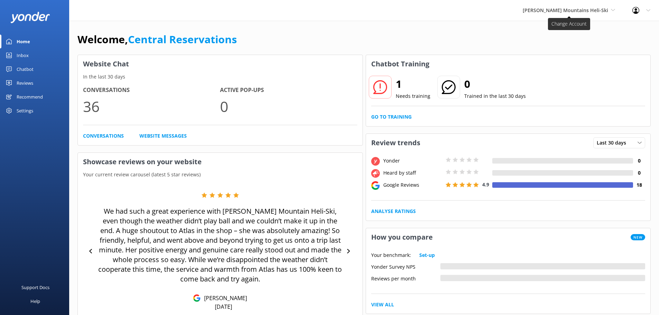
click at [593, 12] on span "[PERSON_NAME] Mountains Heli-Ski" at bounding box center [564, 10] width 85 height 7
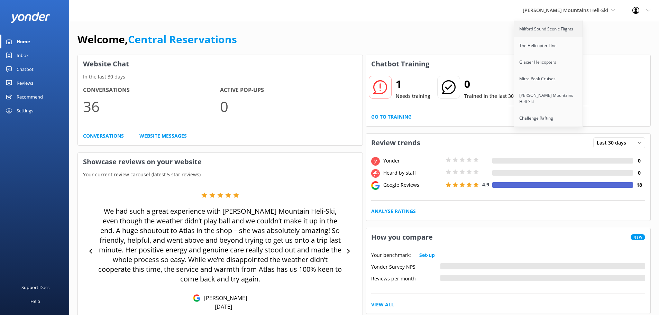
click at [583, 21] on link "Milford Sound Scenic Flights" at bounding box center [548, 29] width 69 height 17
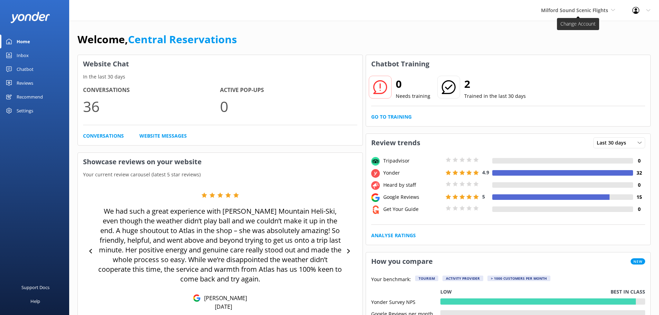
click at [543, 11] on span "Milford Sound Scenic Flights" at bounding box center [574, 10] width 67 height 7
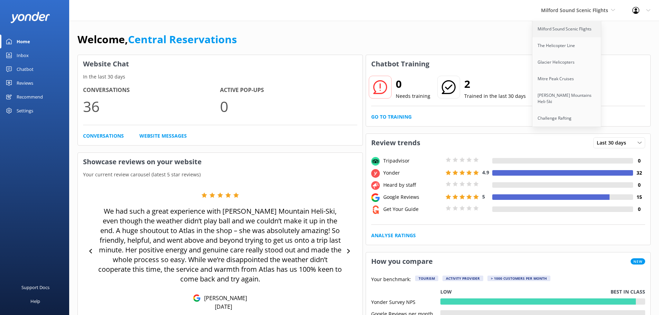
click at [568, 29] on link "Milford Sound Scenic Flights" at bounding box center [566, 29] width 69 height 17
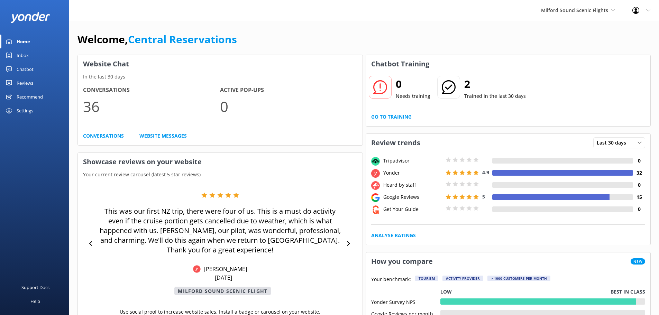
click at [28, 53] on div "Inbox" at bounding box center [23, 55] width 12 height 14
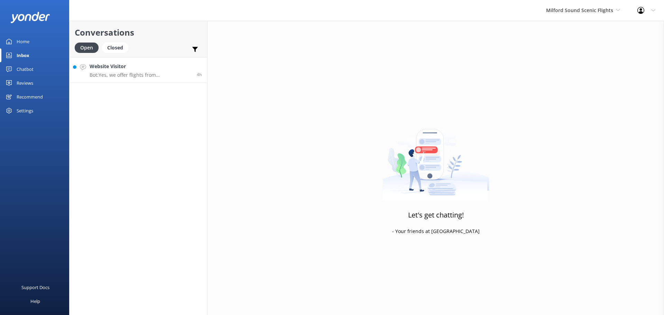
click at [177, 72] on div "Website Visitor Bot: Yes, we offer flights from Queenstown to Milford Sound / P…" at bounding box center [141, 70] width 102 height 15
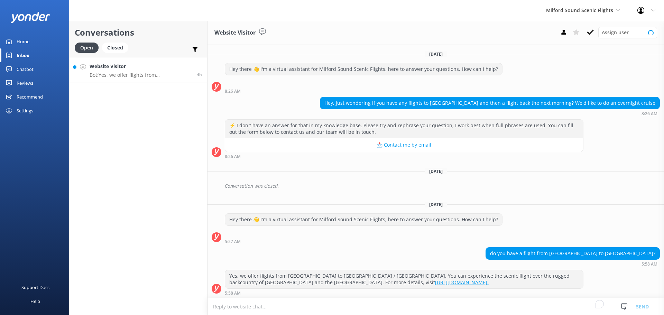
scroll to position [1, 0]
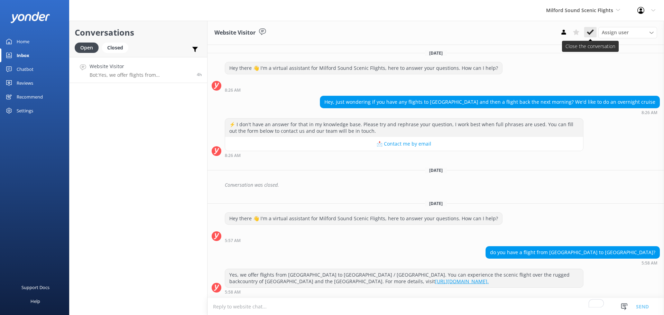
click at [592, 32] on use at bounding box center [590, 32] width 7 height 6
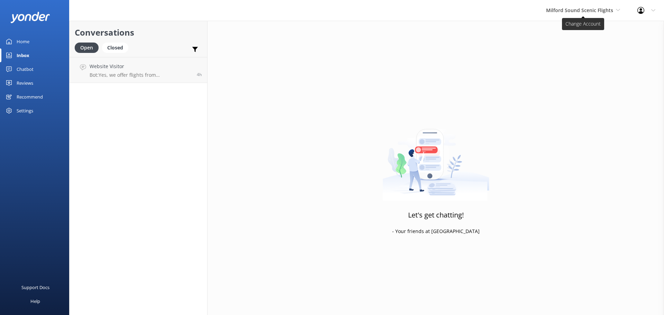
click at [569, 8] on span "Milford Sound Scenic Flights" at bounding box center [579, 10] width 67 height 7
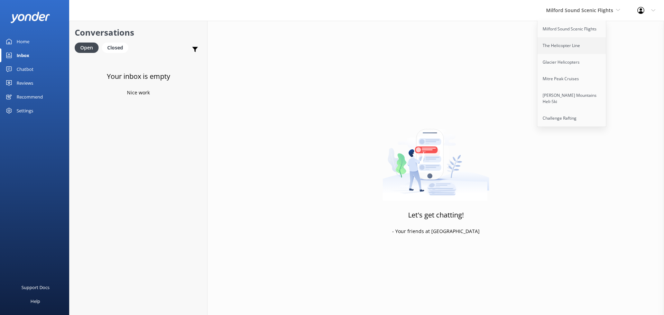
click at [559, 45] on link "The Helicopter Line" at bounding box center [571, 45] width 69 height 17
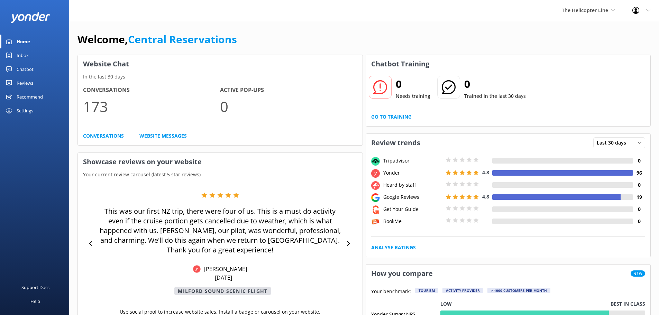
click at [21, 56] on div "Inbox" at bounding box center [23, 55] width 12 height 14
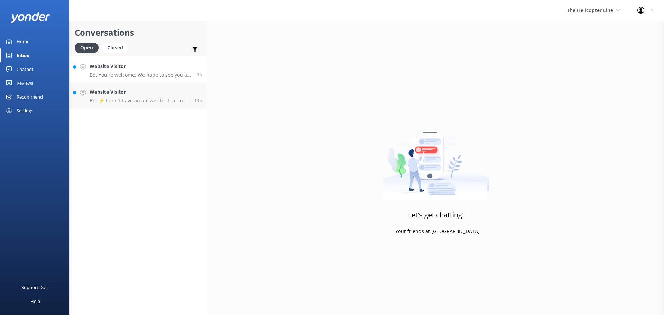
click at [148, 72] on p "Bot: You're welcome. We hope to see you at The Helicopter Line soon!" at bounding box center [141, 75] width 102 height 6
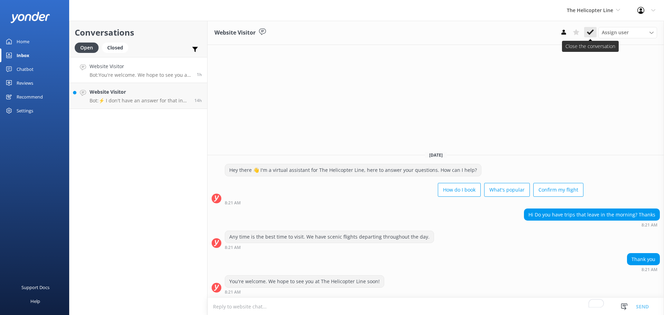
click at [589, 32] on icon at bounding box center [590, 32] width 7 height 7
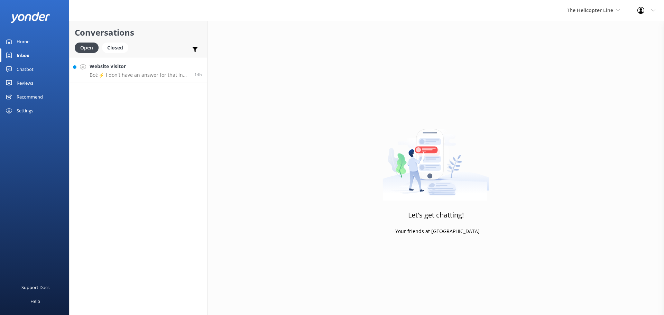
click at [169, 65] on h4 "Website Visitor" at bounding box center [140, 67] width 100 height 8
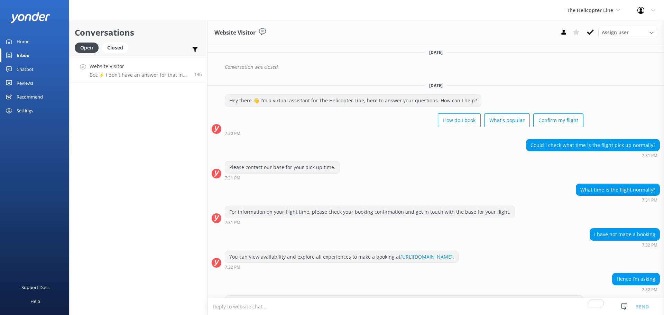
scroll to position [587, 0]
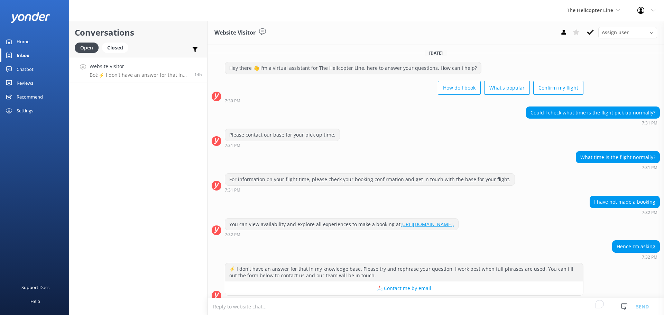
click at [162, 119] on div "Conversations Open Closed Important Assigned to me Unassigned Website Visitor B…" at bounding box center [138, 168] width 138 height 294
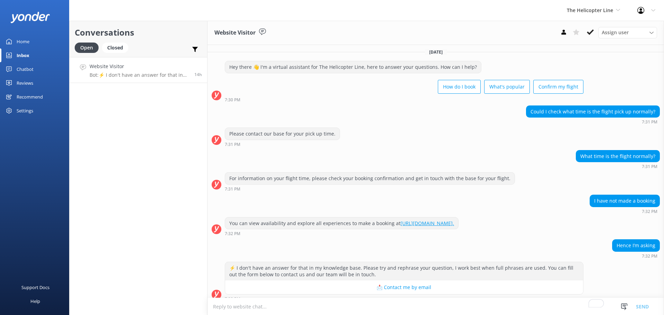
click at [135, 140] on div "Conversations Open Closed Important Assigned to me Unassigned Website Visitor B…" at bounding box center [138, 168] width 138 height 294
click at [148, 78] on link "Website Visitor Bot: ⚡ I don't have an answer for that in my knowledge base. Pl…" at bounding box center [138, 70] width 138 height 26
click at [458, 15] on div "The Helicopter Line Milford Sound Scenic Flights The Helicopter Line Glacier He…" at bounding box center [332, 10] width 664 height 21
click at [104, 154] on div "Conversations Open Closed Important Assigned to me Unassigned Website Visitor B…" at bounding box center [138, 168] width 138 height 294
click at [120, 68] on h4 "Website Visitor" at bounding box center [140, 67] width 100 height 8
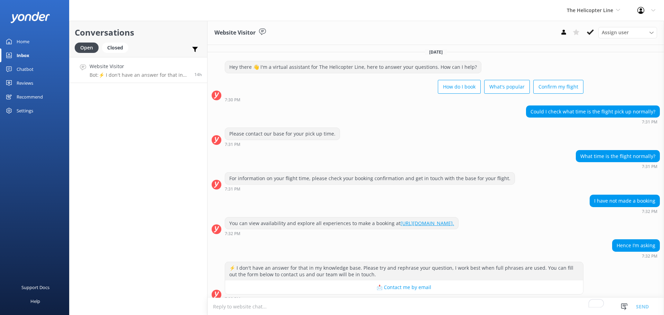
click at [314, 310] on textarea "To enrich screen reader interactions, please activate Accessibility in Grammarl…" at bounding box center [435, 306] width 456 height 17
drag, startPoint x: 310, startPoint y: 307, endPoint x: 315, endPoint y: 303, distance: 5.7
click at [313, 306] on textarea "To enrich screen reader interactions, please activate Accessibility in Grammarl…" at bounding box center [435, 306] width 456 height 17
click at [587, 32] on icon at bounding box center [590, 32] width 7 height 7
click at [589, 11] on span "The Helicopter Line" at bounding box center [590, 10] width 46 height 7
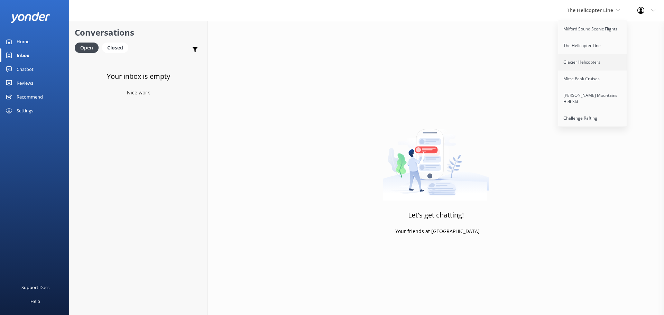
click at [598, 64] on link "Glacier Helicopters" at bounding box center [592, 62] width 69 height 17
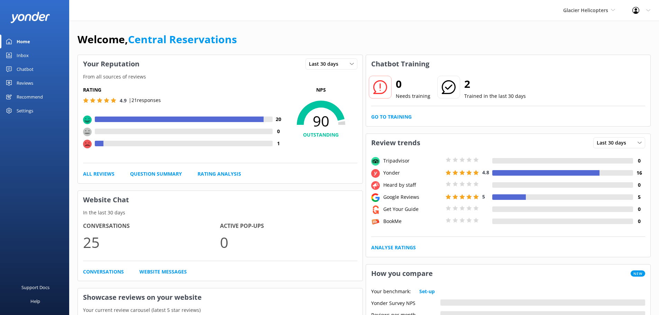
click at [21, 55] on div "Inbox" at bounding box center [23, 55] width 12 height 14
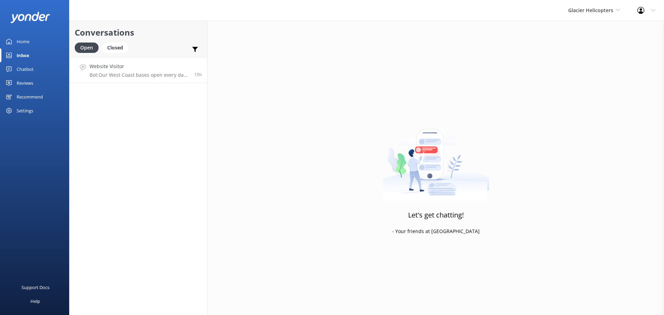
click at [169, 72] on p "Bot: Our West Coast bases open every day at 7:15 am, and our Mount Cook base op…" at bounding box center [140, 75] width 100 height 6
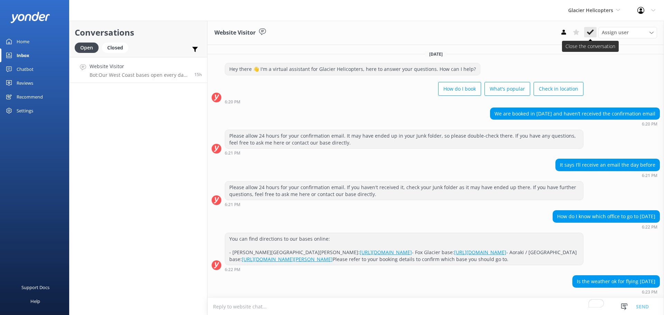
click at [585, 35] on button at bounding box center [590, 32] width 12 height 10
click at [605, 4] on div "Glacier Helicopters Milford Sound Scenic Flights The Helicopter Line Glacier He…" at bounding box center [593, 10] width 69 height 21
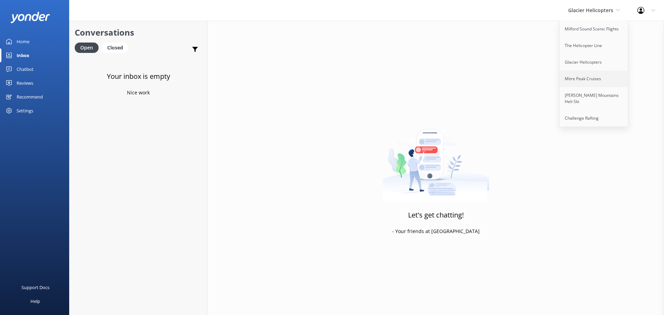
click at [596, 81] on link "Mitre Peak Cruises" at bounding box center [593, 79] width 69 height 17
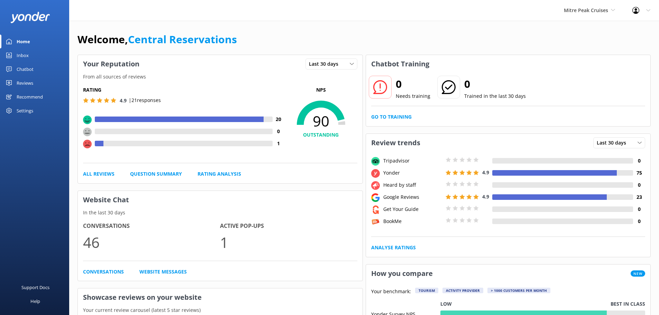
click at [18, 54] on div "Inbox" at bounding box center [23, 55] width 12 height 14
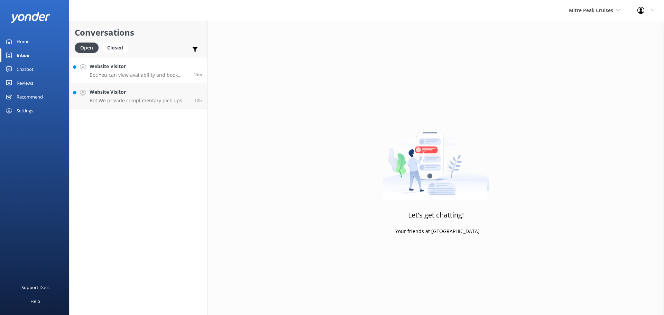
click at [110, 62] on link "Website Visitor Bot: You can view availability and book online at https://www.m…" at bounding box center [138, 70] width 138 height 26
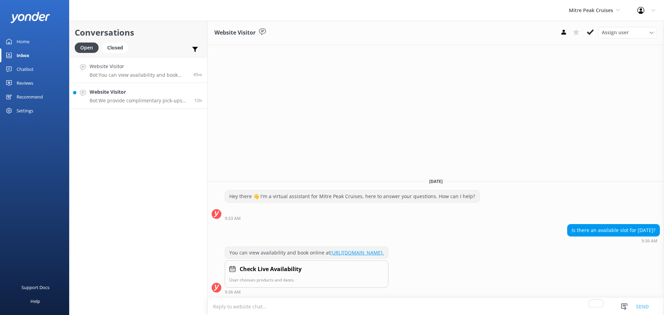
click at [159, 102] on p "Bot: We provide complimentary pick-ups from most hotels in the Queenstown area.…" at bounding box center [140, 100] width 100 height 6
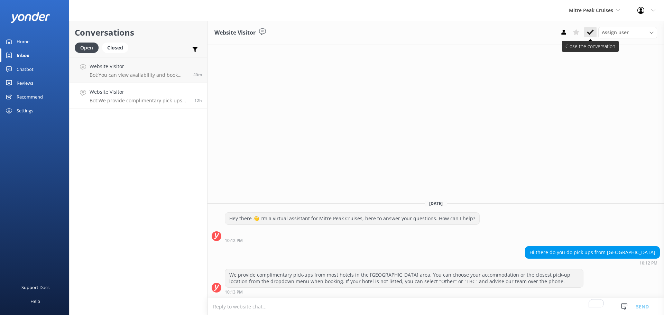
click at [591, 34] on icon at bounding box center [590, 32] width 7 height 7
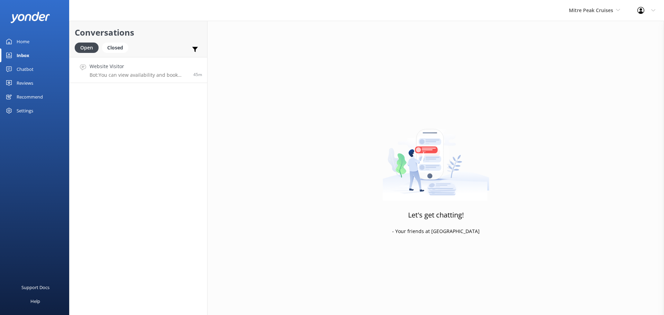
click at [122, 65] on h4 "Website Visitor" at bounding box center [139, 67] width 99 height 8
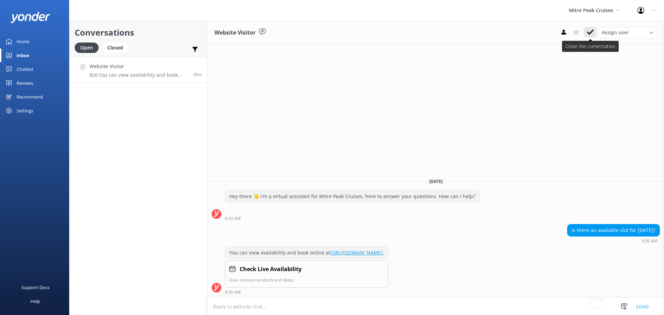
click at [591, 33] on icon at bounding box center [590, 32] width 7 height 7
click at [588, 6] on div "Mitre Peak Cruises Milford Sound Scenic Flights The Helicopter Line Glacier Hel…" at bounding box center [594, 10] width 68 height 21
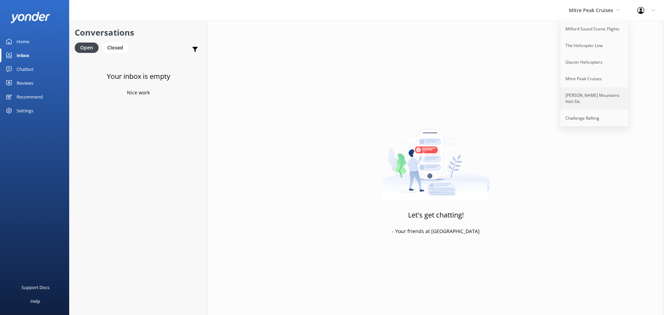
click at [585, 94] on link "[PERSON_NAME] Mountains Heli-Ski" at bounding box center [594, 98] width 69 height 23
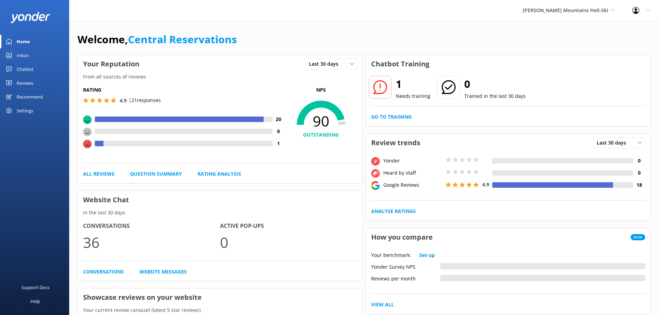
click at [25, 53] on div "Inbox" at bounding box center [23, 55] width 12 height 14
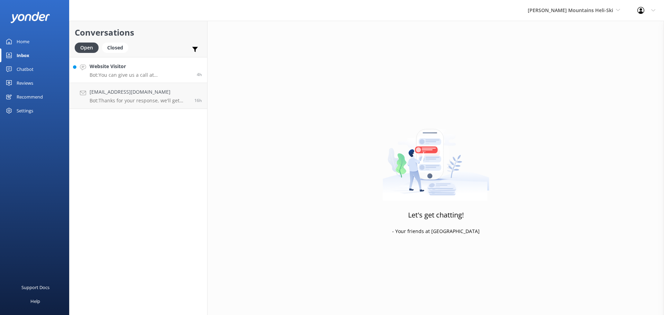
click at [175, 65] on h4 "Website Visitor" at bounding box center [141, 67] width 102 height 8
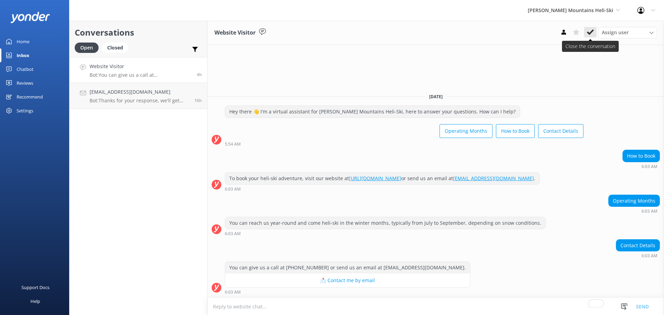
click at [588, 36] on button at bounding box center [590, 32] width 12 height 10
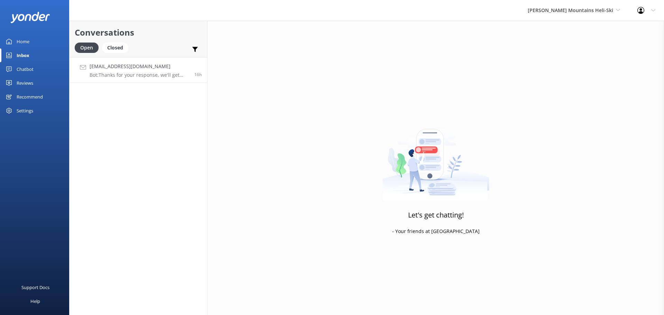
click at [166, 62] on link "mmassie@aionheadwear.com Bot: Thanks for your response, we'll get back to you a…" at bounding box center [138, 70] width 138 height 26
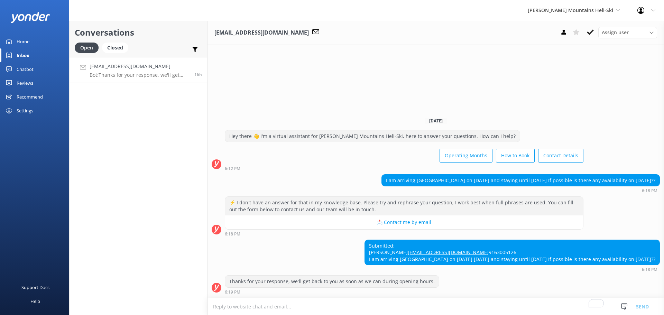
click at [272, 306] on textarea "To enrich screen reader interactions, please activate Accessibility in Grammarl…" at bounding box center [435, 306] width 456 height 17
click at [417, 302] on textarea "To enrich screen reader interactions, please activate Accessibility in Grammarl…" at bounding box center [435, 306] width 456 height 17
click at [388, 309] on textarea "To enrich screen reader interactions, please activate Accessibility in Grammarl…" at bounding box center [435, 306] width 456 height 17
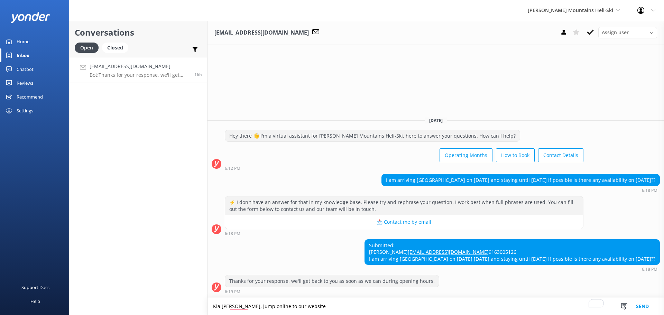
drag, startPoint x: 330, startPoint y: 308, endPoint x: 191, endPoint y: 320, distance: 139.5
click at [191, 315] on html "[PERSON_NAME] Mountains Heli-Ski Milford Sound Scenic Flights The Helicopter Li…" at bounding box center [332, 157] width 664 height 315
click at [379, 311] on textarea "Kia [PERSON_NAME], jump online to our website" at bounding box center [435, 306] width 456 height 17
drag, startPoint x: 382, startPoint y: 310, endPoint x: 201, endPoint y: 313, distance: 180.5
click at [195, 314] on div "Conversations Open Closed Important Assigned to me Unassigned [EMAIL_ADDRESS][D…" at bounding box center [366, 168] width 595 height 294
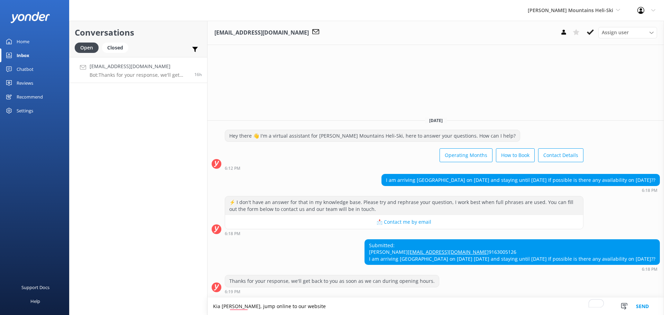
click at [322, 310] on textarea "Kia [PERSON_NAME], jump online to our website" at bounding box center [435, 306] width 456 height 17
drag, startPoint x: 280, startPoint y: 306, endPoint x: 182, endPoint y: 304, distance: 97.9
click at [182, 305] on div "Conversations Open Closed Important Assigned to me Unassigned [EMAIL_ADDRESS][D…" at bounding box center [366, 168] width 595 height 294
drag, startPoint x: 331, startPoint y: 259, endPoint x: 663, endPoint y: 262, distance: 332.6
click at [663, 262] on div "Submitted: [PERSON_NAME] [EMAIL_ADDRESS][DOMAIN_NAME] 9163005126 I am arriving …" at bounding box center [435, 255] width 456 height 32
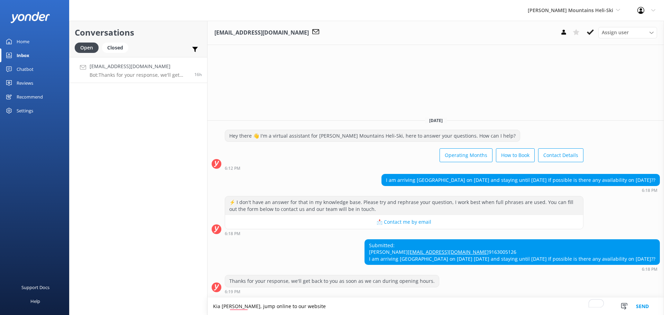
copy div "I am arriving [GEOGRAPHIC_DATA] on [DATE] [DATE] and staying until [DATE] If po…"
click at [498, 285] on div "Thanks for your response, we'll get back to you as soon as we can during openin…" at bounding box center [435, 284] width 456 height 19
drag, startPoint x: 333, startPoint y: 307, endPoint x: 270, endPoint y: 285, distance: 66.7
click at [249, 304] on textarea "Kia [PERSON_NAME], jump online to our website" at bounding box center [435, 306] width 456 height 17
paste textarea "es, you can see our live availability and book directly on our website here: [D…"
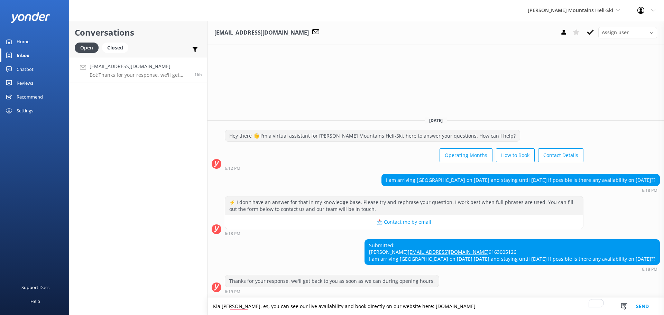
click at [251, 307] on textarea "Kia [PERSON_NAME]. es, you can see our live availability and book directly on o…" at bounding box center [435, 306] width 456 height 17
type textarea "Kia [PERSON_NAME]. Yes, you can see our live availability and book directly on …"
click at [451, 303] on textarea "Kia [PERSON_NAME]. Yes, you can see our live availability and book directly on …" at bounding box center [435, 306] width 456 height 17
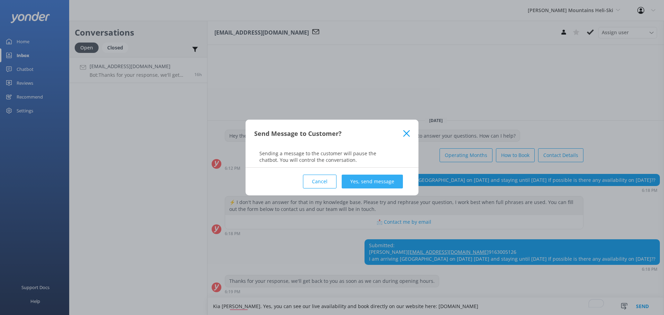
click at [359, 180] on button "Yes, send message" at bounding box center [372, 182] width 61 height 14
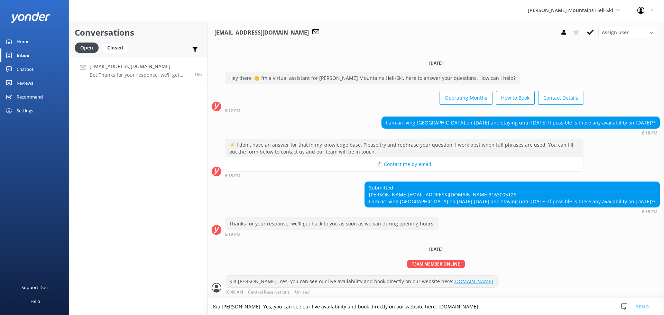
scroll to position [4, 0]
drag, startPoint x: 281, startPoint y: 281, endPoint x: 469, endPoint y: 273, distance: 187.5
click at [469, 273] on div "Team member online Kia [PERSON_NAME]. Yes, you can see our live availability an…" at bounding box center [435, 279] width 456 height 38
copy div "you can see our live availability and book directly on our website here: [DOMAI…"
click at [29, 56] on div "Inbox" at bounding box center [23, 55] width 13 height 14
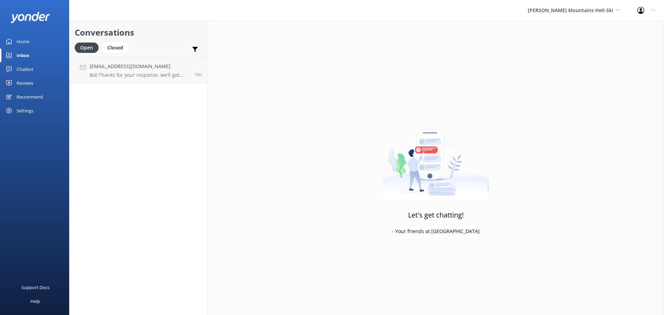
click at [26, 71] on div "Chatbot" at bounding box center [25, 69] width 17 height 14
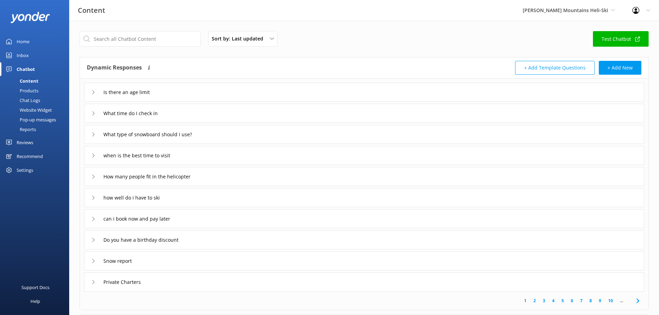
click at [37, 100] on div "Chat Logs" at bounding box center [22, 100] width 36 height 10
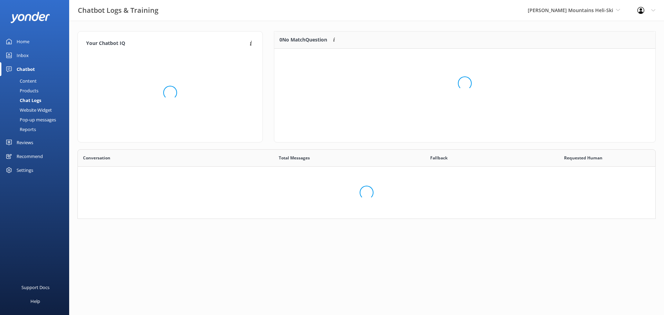
scroll to position [237, 567]
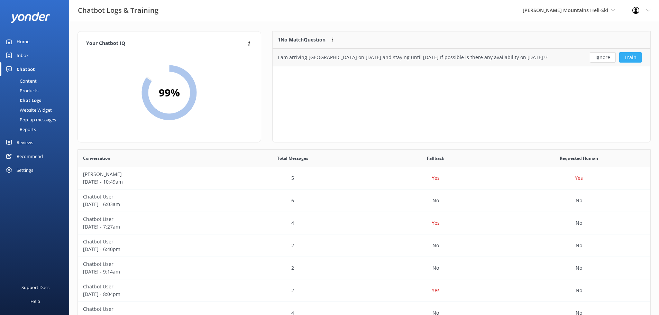
click at [640, 57] on button "Train" at bounding box center [630, 57] width 22 height 10
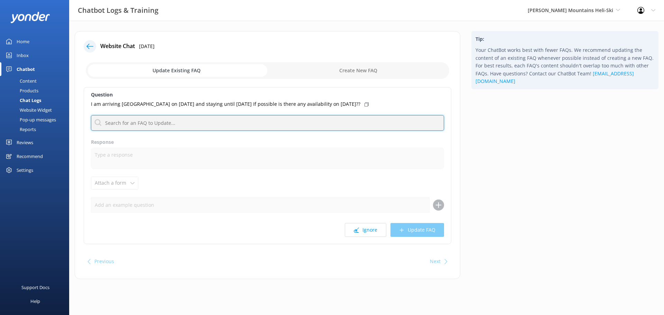
click at [148, 119] on input "text" at bounding box center [267, 123] width 353 height 16
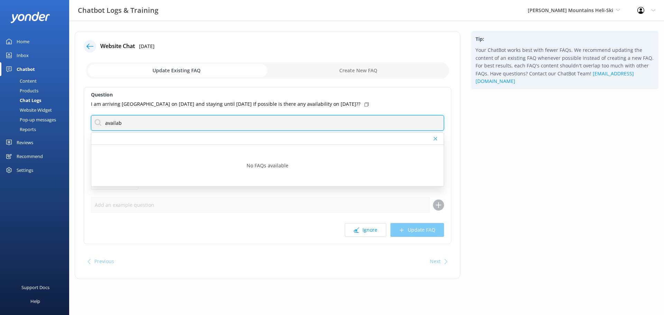
click at [121, 123] on input "availab" at bounding box center [267, 123] width 353 height 16
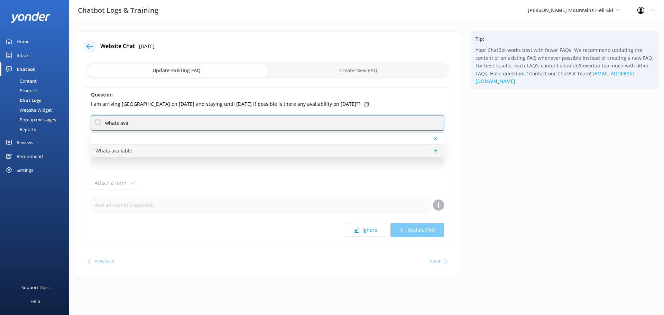
type input "whats ava"
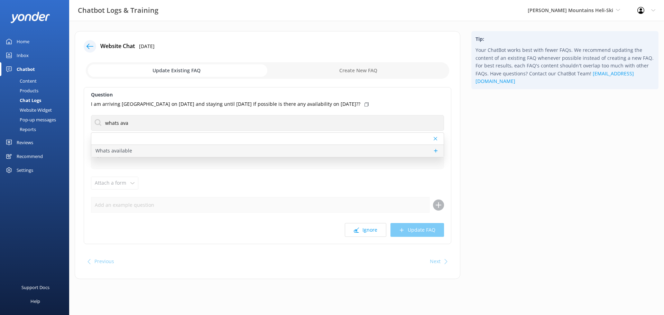
click at [120, 150] on p "Whats available" at bounding box center [113, 151] width 37 height 8
type textarea "Please get in touch with our office to find out more on our availability."
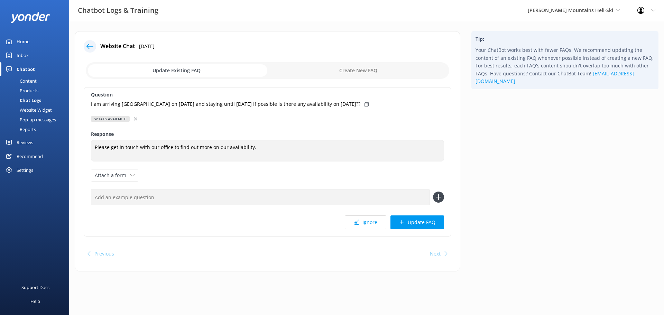
click at [199, 66] on input "checkbox" at bounding box center [267, 70] width 363 height 17
checkbox input "true"
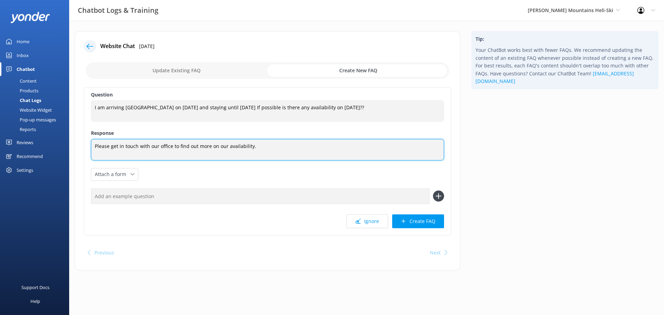
click at [264, 147] on textarea "Please get in touch with our office to find out more on our availability." at bounding box center [267, 149] width 353 height 21
drag, startPoint x: 264, startPoint y: 145, endPoint x: 84, endPoint y: 144, distance: 180.1
click at [84, 144] on div "Question I am arriving [GEOGRAPHIC_DATA] on [DATE] and staying until [DATE] If …" at bounding box center [267, 161] width 367 height 148
paste textarea "you can see our live availability and book directly on our website here: [DOMAI…"
click at [96, 146] on textarea "you can see our live availability and book directly on our website here: [DOMAI…" at bounding box center [267, 149] width 353 height 21
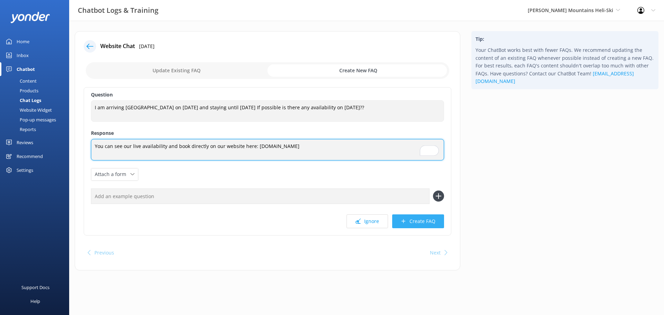
type textarea "You can see our live availability and book directly on our website here: [DOMAI…"
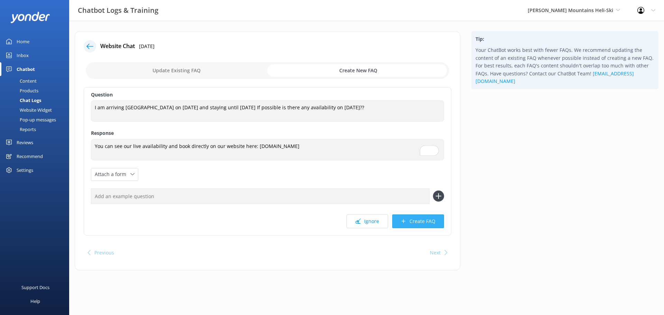
click at [420, 222] on button "Create FAQ" at bounding box center [418, 221] width 52 height 14
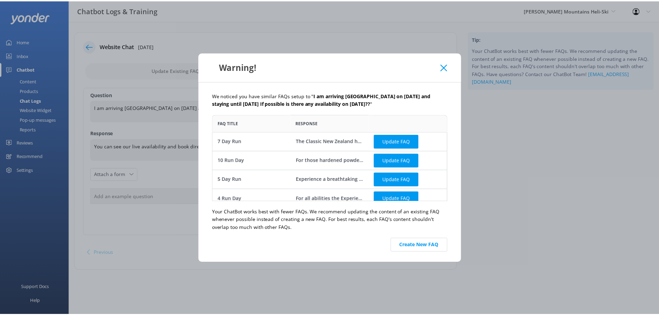
scroll to position [7, 0]
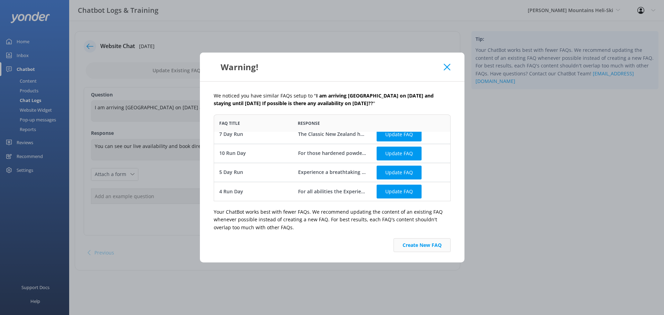
click at [433, 243] on button "Create New FAQ" at bounding box center [421, 245] width 57 height 14
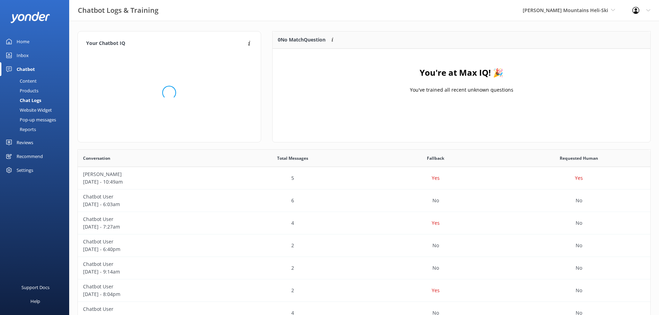
scroll to position [81, 372]
click at [31, 79] on div "Content" at bounding box center [20, 81] width 32 height 10
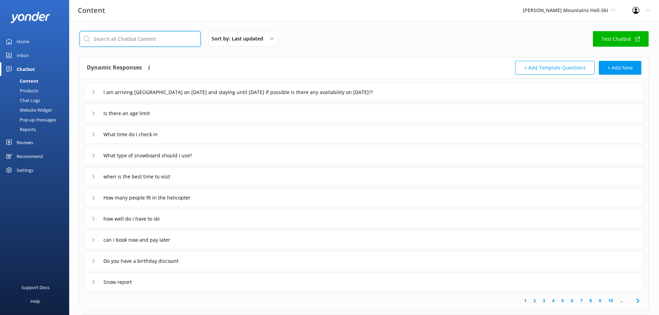
click at [173, 41] on input "text" at bounding box center [140, 39] width 121 height 16
drag, startPoint x: 306, startPoint y: 67, endPoint x: 310, endPoint y: 64, distance: 5.2
click at [306, 67] on div "Dynamic Responses The chatbot will generate a response based on the content inf…" at bounding box center [225, 68] width 277 height 14
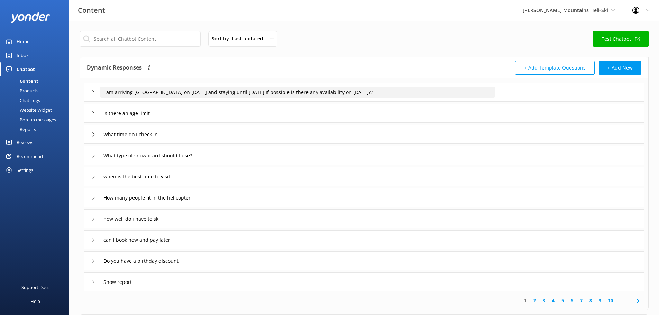
click at [271, 93] on input "I am arriving [GEOGRAPHIC_DATA] on [DATE] and staying until [DATE] If possible …" at bounding box center [298, 92] width 396 height 10
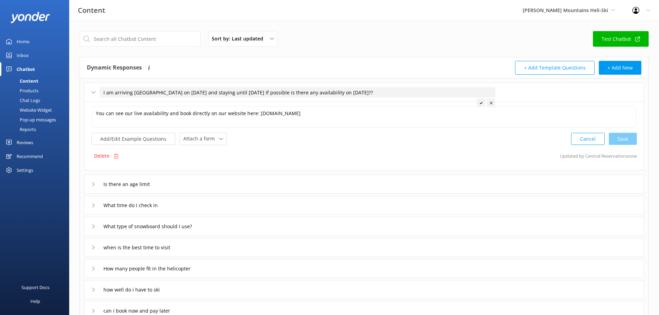
drag, startPoint x: 420, startPoint y: 91, endPoint x: 101, endPoint y: 102, distance: 318.9
click at [101, 102] on div "I am arriving [GEOGRAPHIC_DATA] on [DATE] and staying until [DATE] If possible …" at bounding box center [364, 220] width 568 height 284
click at [368, 90] on input "I am arriving [GEOGRAPHIC_DATA] on [DATE] and staying until [DATE] If possible …" at bounding box center [298, 92] width 396 height 10
drag, startPoint x: 315, startPoint y: 92, endPoint x: 86, endPoint y: 96, distance: 228.9
click at [87, 96] on div "I am arriving [GEOGRAPHIC_DATA] on [DATE] and staying until [DATE] If possible …" at bounding box center [364, 92] width 560 height 19
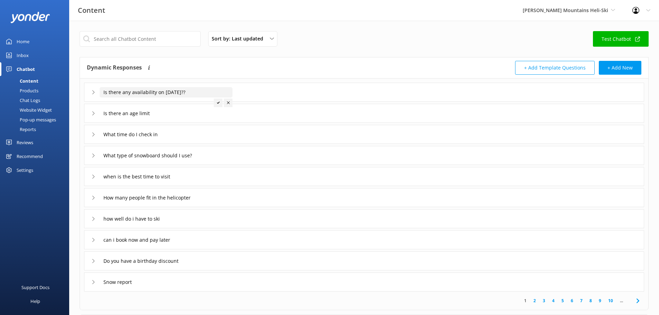
drag, startPoint x: 214, startPoint y: 89, endPoint x: 154, endPoint y: 93, distance: 59.6
click at [154, 93] on input "Is there any availability on [DATE]??" at bounding box center [166, 92] width 133 height 10
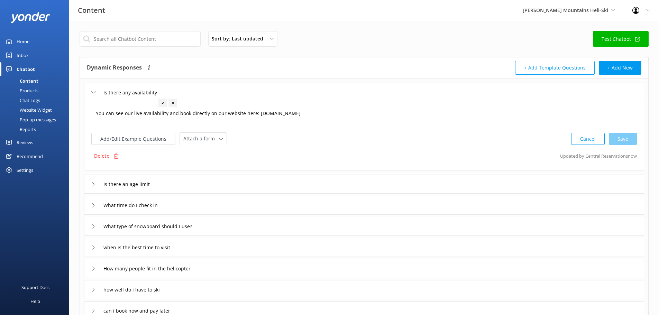
click at [303, 117] on textarea "You can see our live availability and book directly on our website here: [DOMAI…" at bounding box center [364, 116] width 544 height 21
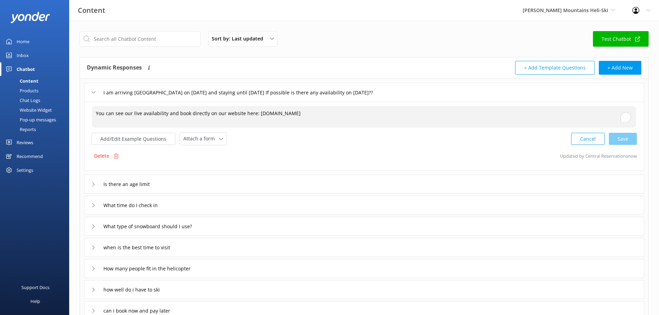
click at [418, 97] on div "I am arriving [GEOGRAPHIC_DATA] on [DATE] and staying until [DATE] If possible …" at bounding box center [289, 92] width 396 height 11
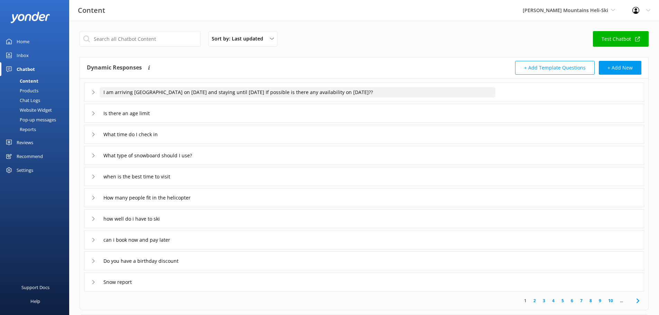
click at [419, 95] on input "I am arriving [GEOGRAPHIC_DATA] on [DATE] and staying until [DATE] If possible …" at bounding box center [298, 92] width 396 height 10
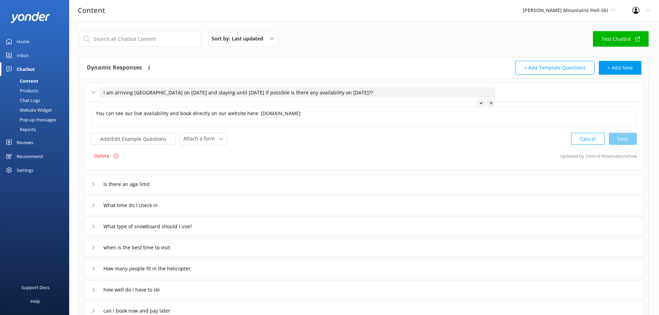
click at [412, 94] on input "I am arriving [GEOGRAPHIC_DATA] on [DATE] and staying until [DATE] If possible …" at bounding box center [298, 92] width 396 height 10
click at [416, 92] on input "I am arriving [GEOGRAPHIC_DATA] on [DATE] and staying until [DATE] If possible …" at bounding box center [298, 92] width 396 height 10
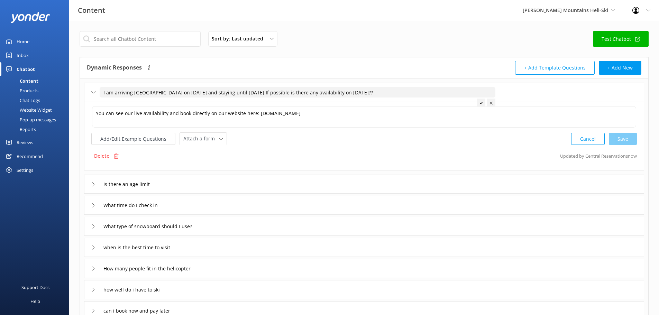
drag, startPoint x: 391, startPoint y: 92, endPoint x: 312, endPoint y: 92, distance: 78.8
click at [312, 92] on input "I am arriving [GEOGRAPHIC_DATA] on [DATE] and staying until [DATE] If possible …" at bounding box center [298, 92] width 396 height 10
type input "I am arriving [GEOGRAPHIC_DATA] on [DATE] and staying until [DATE] If possible …"
click at [638, 137] on div "You can see our live availability and book directly on our website here: [DOMAI…" at bounding box center [364, 136] width 560 height 69
click at [632, 138] on div "Cancel Save" at bounding box center [604, 138] width 66 height 13
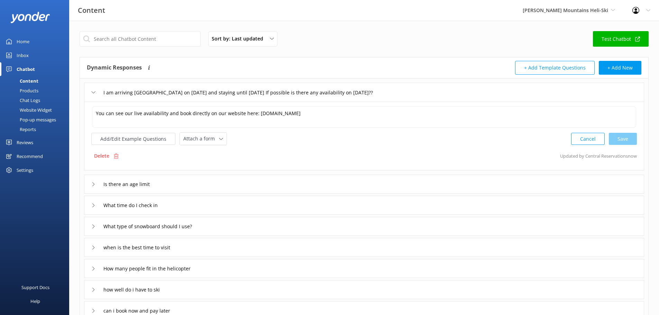
drag, startPoint x: 394, startPoint y: 138, endPoint x: 402, endPoint y: 138, distance: 8.0
click at [394, 138] on div "Add/Edit Example Questions Attach a form Leave contact details Check availabili…" at bounding box center [363, 138] width 545 height 13
click at [596, 138] on button "Cancel" at bounding box center [588, 139] width 34 height 12
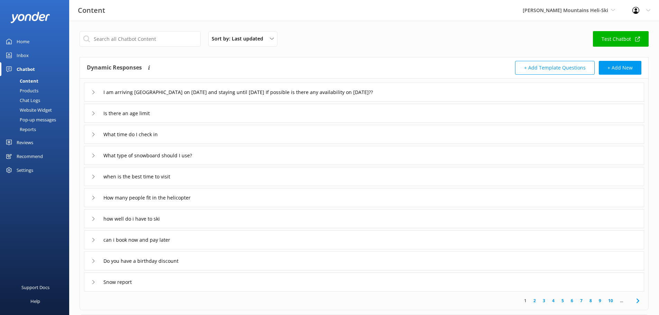
click at [530, 98] on div "I am arriving [GEOGRAPHIC_DATA] on [DATE] and staying until [DATE] If possible …" at bounding box center [364, 92] width 560 height 19
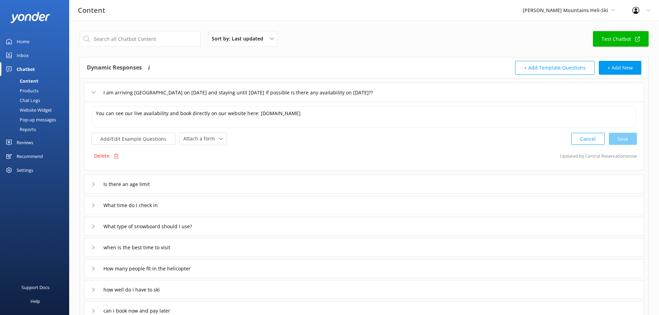
click at [527, 96] on div "I am arriving [GEOGRAPHIC_DATA] on [DATE] and staying until [DATE] If possible …" at bounding box center [364, 92] width 560 height 19
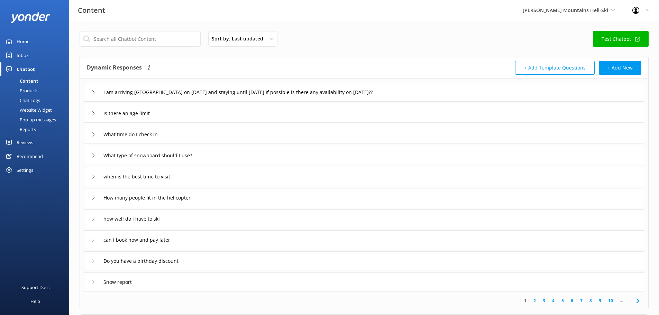
click at [527, 95] on div "I am arriving [GEOGRAPHIC_DATA] on [DATE] and staying until [DATE] If possible …" at bounding box center [364, 92] width 560 height 19
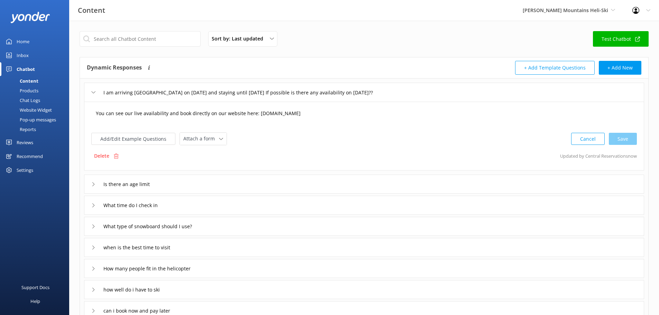
click at [418, 114] on textarea "You can see our live availability and book directly on our website here: [DOMAI…" at bounding box center [364, 116] width 544 height 21
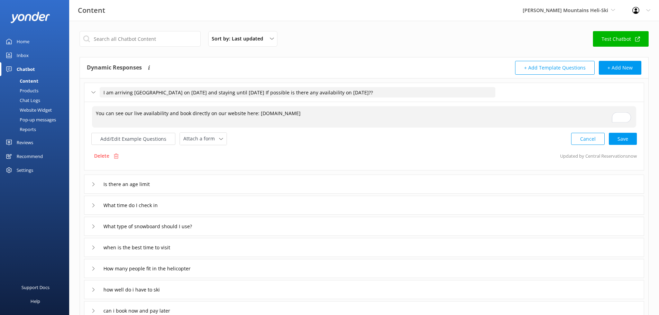
type textarea "You can see our live availability and book directly on our website here: [DOMAI…"
click at [429, 91] on input "I am arriving [GEOGRAPHIC_DATA] on [DATE] and staying until [DATE] If possible …" at bounding box center [298, 92] width 396 height 10
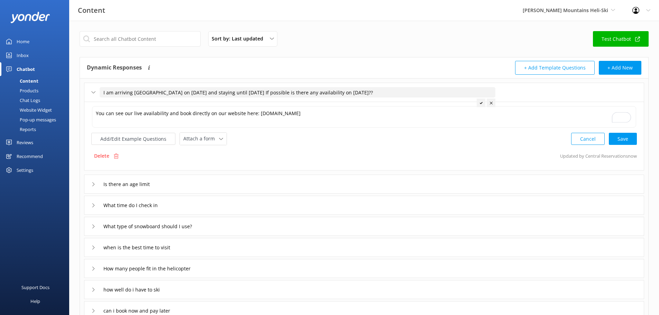
drag, startPoint x: 429, startPoint y: 91, endPoint x: 366, endPoint y: 94, distance: 63.0
click at [366, 94] on input "I am arriving [GEOGRAPHIC_DATA] on [DATE] and staying until [DATE] If possible …" at bounding box center [298, 92] width 396 height 10
click at [335, 90] on input "I am arriving [GEOGRAPHIC_DATA] on [DATE] and staying until [DATE] If possible …" at bounding box center [270, 92] width 340 height 10
drag, startPoint x: 316, startPoint y: 92, endPoint x: 94, endPoint y: 97, distance: 221.3
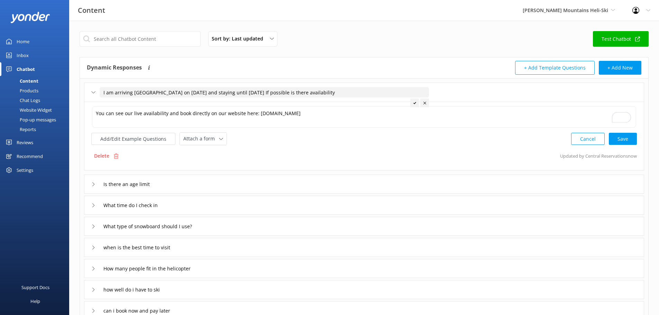
click at [94, 97] on div "I am arriving [GEOGRAPHIC_DATA] on [DATE] and staying until [DATE] If possible …" at bounding box center [255, 92] width 329 height 11
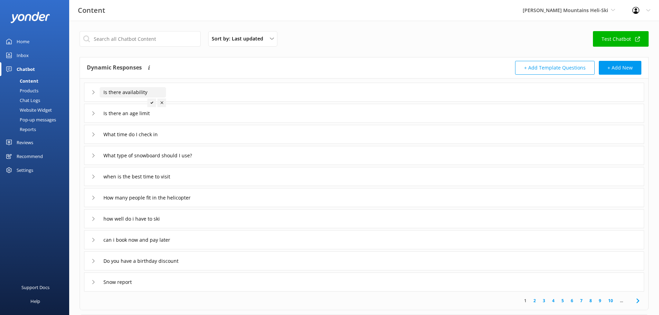
type input "Is there availability"
click at [151, 101] on div at bounding box center [151, 103] width 9 height 9
click at [338, 90] on div "Is there availability" at bounding box center [364, 92] width 560 height 19
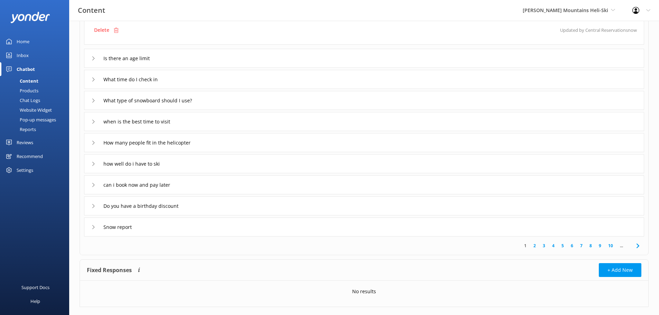
scroll to position [139, 0]
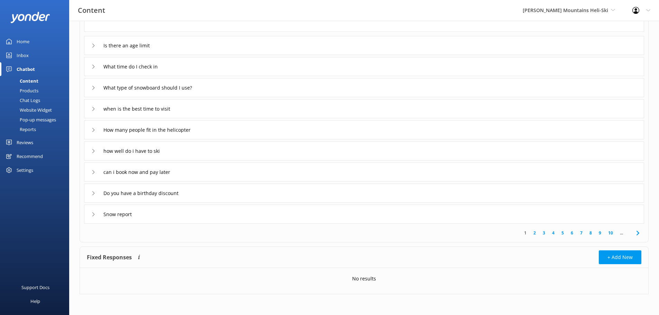
click at [19, 42] on div "Home" at bounding box center [23, 42] width 13 height 14
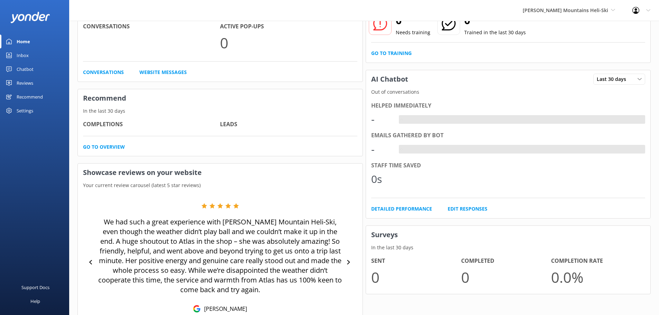
scroll to position [139, 0]
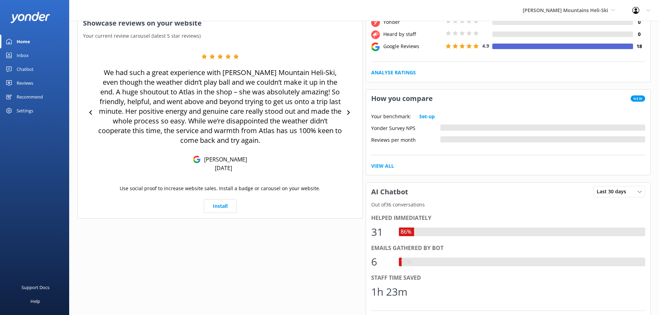
click at [31, 38] on link "Home" at bounding box center [34, 42] width 69 height 14
click at [21, 55] on div "Inbox" at bounding box center [23, 55] width 12 height 14
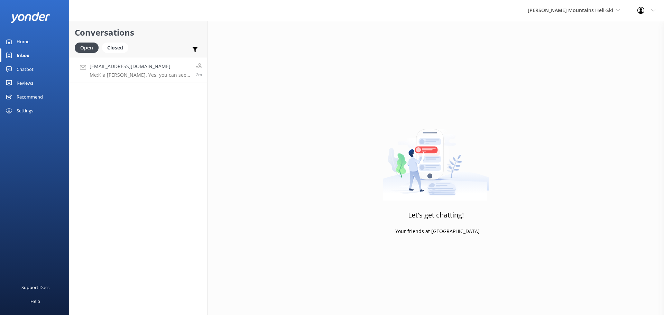
click at [162, 66] on h4 "[EMAIL_ADDRESS][DOMAIN_NAME]" at bounding box center [140, 67] width 101 height 8
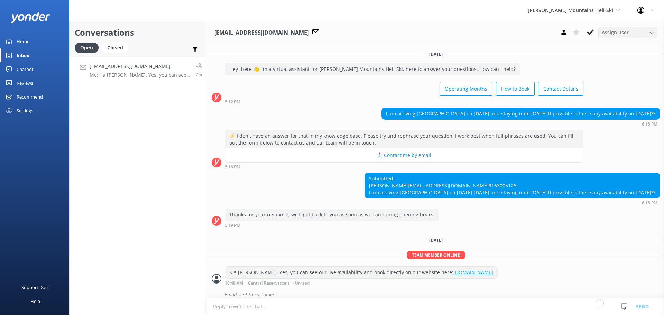
scroll to position [20, 0]
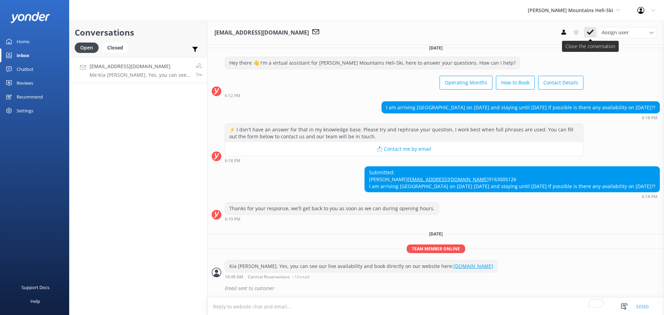
click at [593, 32] on icon at bounding box center [590, 32] width 7 height 7
click at [601, 2] on div "[PERSON_NAME] Mountains Heli-Ski Milford Sound Scenic Flights The Helicopter Li…" at bounding box center [574, 10] width 110 height 21
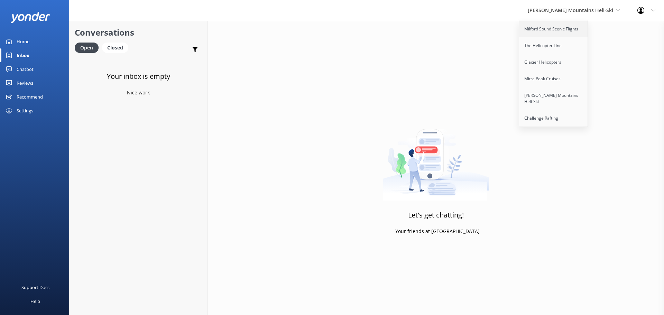
click at [585, 31] on link "Milford Sound Scenic Flights" at bounding box center [553, 29] width 69 height 17
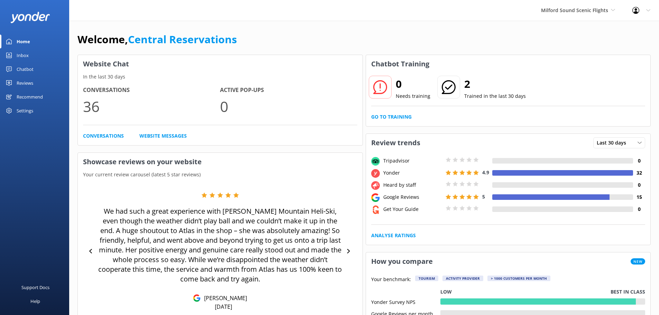
click at [27, 57] on div "Inbox" at bounding box center [23, 55] width 12 height 14
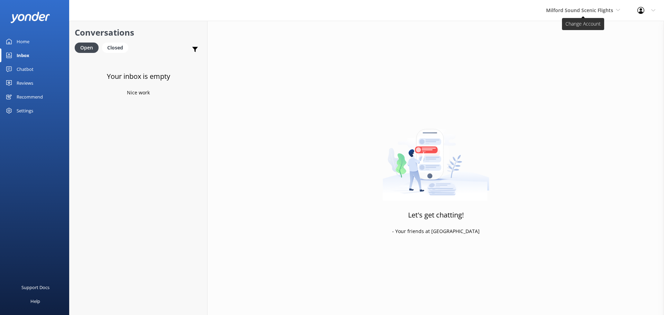
click at [555, 8] on span "Milford Sound Scenic Flights" at bounding box center [579, 10] width 67 height 7
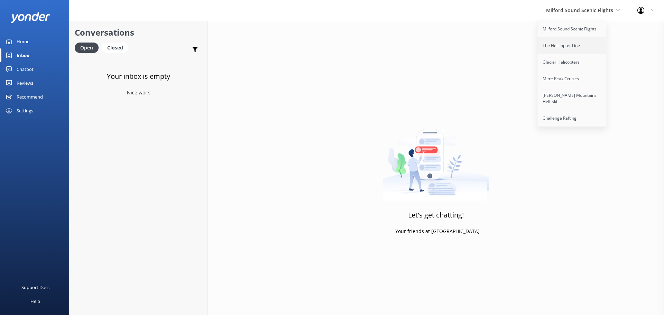
click at [555, 44] on link "The Helicopter Line" at bounding box center [571, 45] width 69 height 17
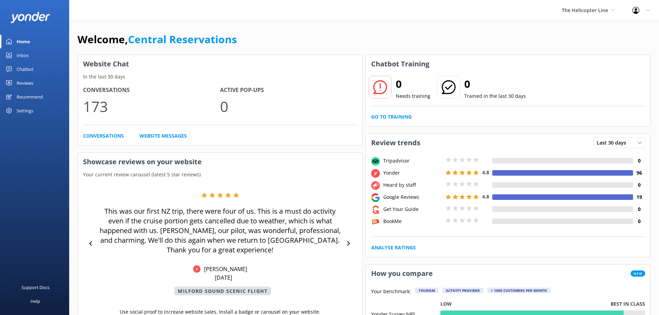
click at [34, 57] on link "Inbox" at bounding box center [34, 55] width 69 height 14
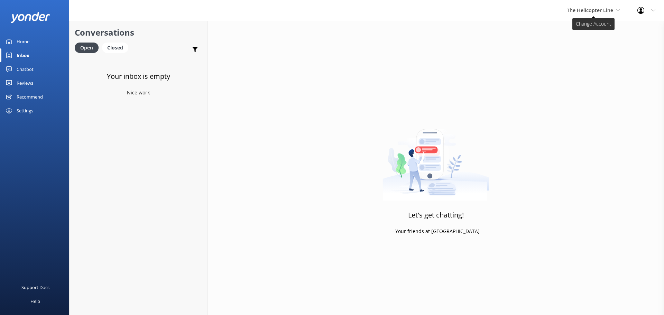
click at [605, 10] on span "The Helicopter Line" at bounding box center [590, 10] width 46 height 7
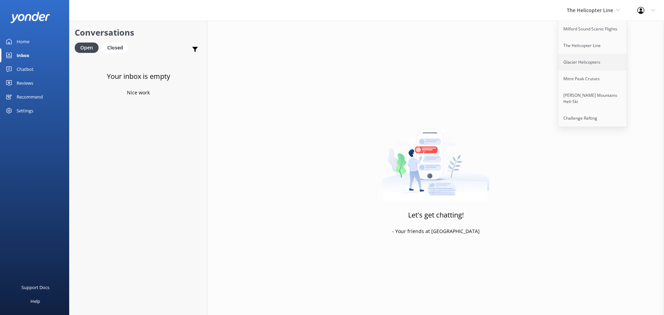
click at [582, 67] on link "Glacier Helicopters" at bounding box center [592, 62] width 69 height 17
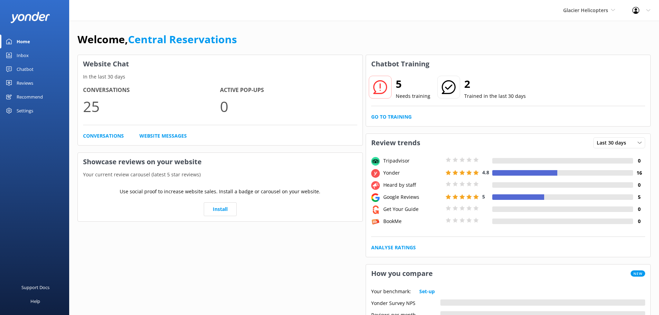
click at [26, 58] on div "Inbox" at bounding box center [23, 55] width 12 height 14
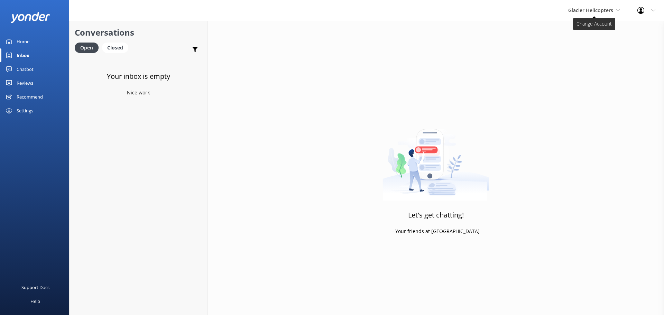
click at [610, 7] on span "Glacier Helicopters" at bounding box center [590, 10] width 45 height 7
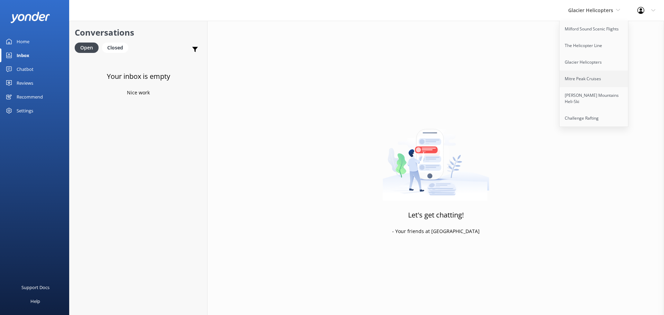
click at [585, 78] on link "Mitre Peak Cruises" at bounding box center [593, 79] width 69 height 17
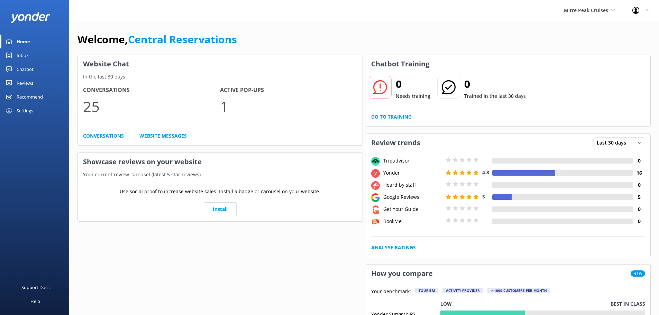
click at [25, 52] on div "Inbox" at bounding box center [23, 55] width 12 height 14
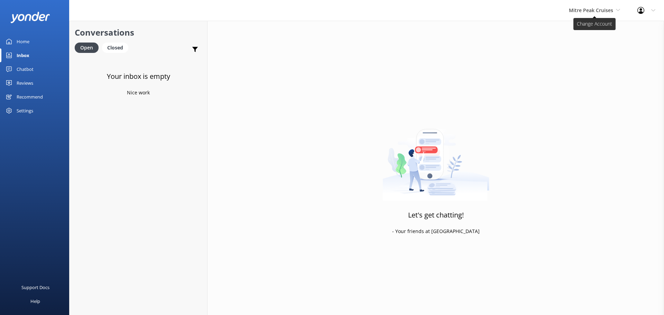
click at [595, 8] on span "Mitre Peak Cruises" at bounding box center [591, 10] width 44 height 7
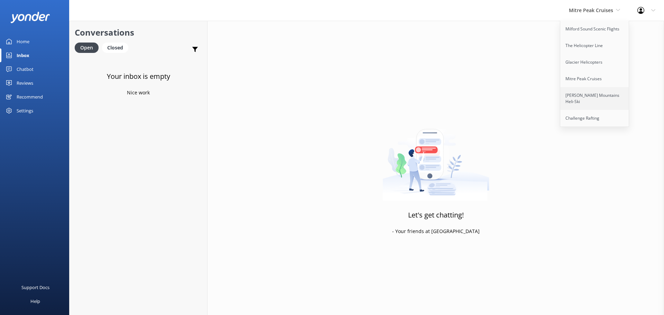
click at [590, 95] on link "[PERSON_NAME] Mountains Heli-Ski" at bounding box center [594, 98] width 69 height 23
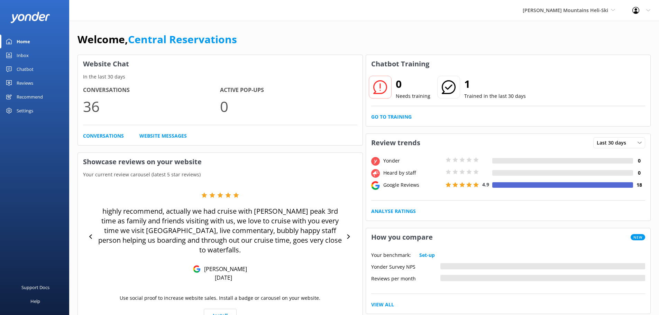
click at [16, 53] on link "Inbox" at bounding box center [34, 55] width 69 height 14
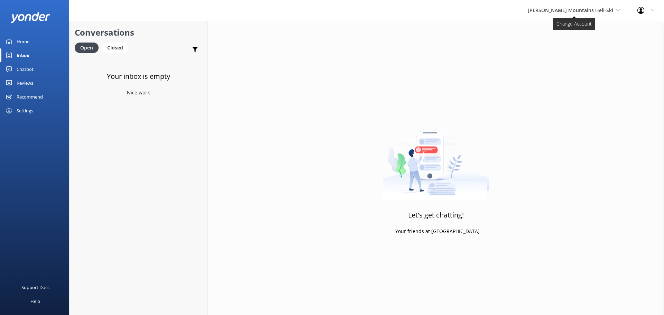
click at [614, 11] on span "[PERSON_NAME] Mountains Heli-Ski" at bounding box center [574, 11] width 92 height 8
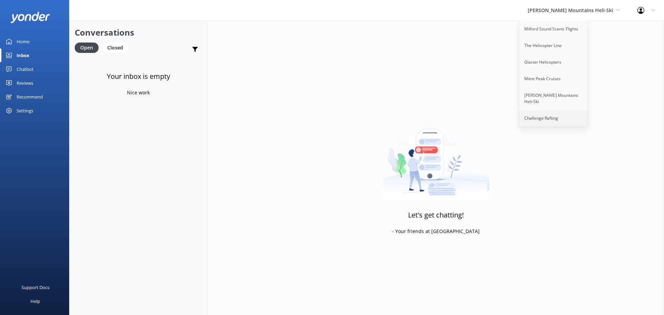
click at [577, 110] on link "Challenge Rafting" at bounding box center [553, 118] width 69 height 17
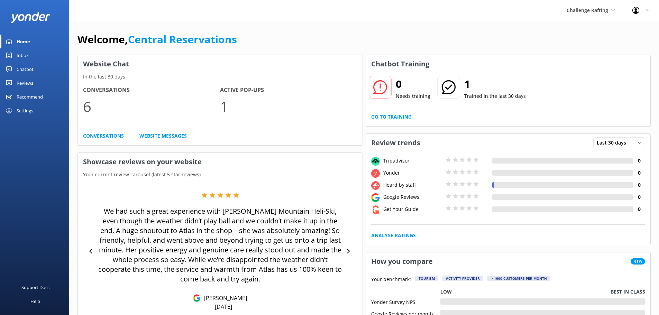
click at [19, 56] on div "Inbox" at bounding box center [23, 55] width 12 height 14
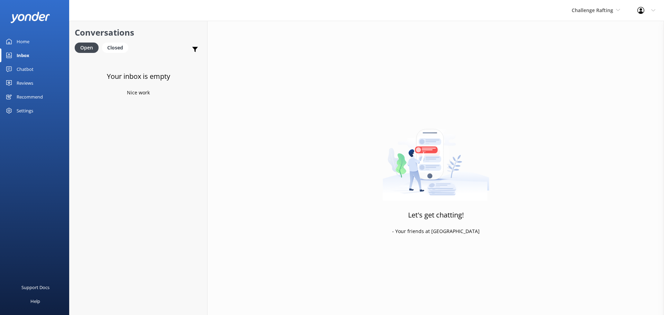
click at [622, 8] on div "Challenge Rafting Milford Sound Scenic Flights The Helicopter Line Glacier Heli…" at bounding box center [596, 10] width 66 height 21
click at [622, 7] on div "Challenge Rafting Milford Sound Scenic Flights The Helicopter Line Glacier Heli…" at bounding box center [596, 10] width 66 height 21
